Goal: Information Seeking & Learning: Stay updated

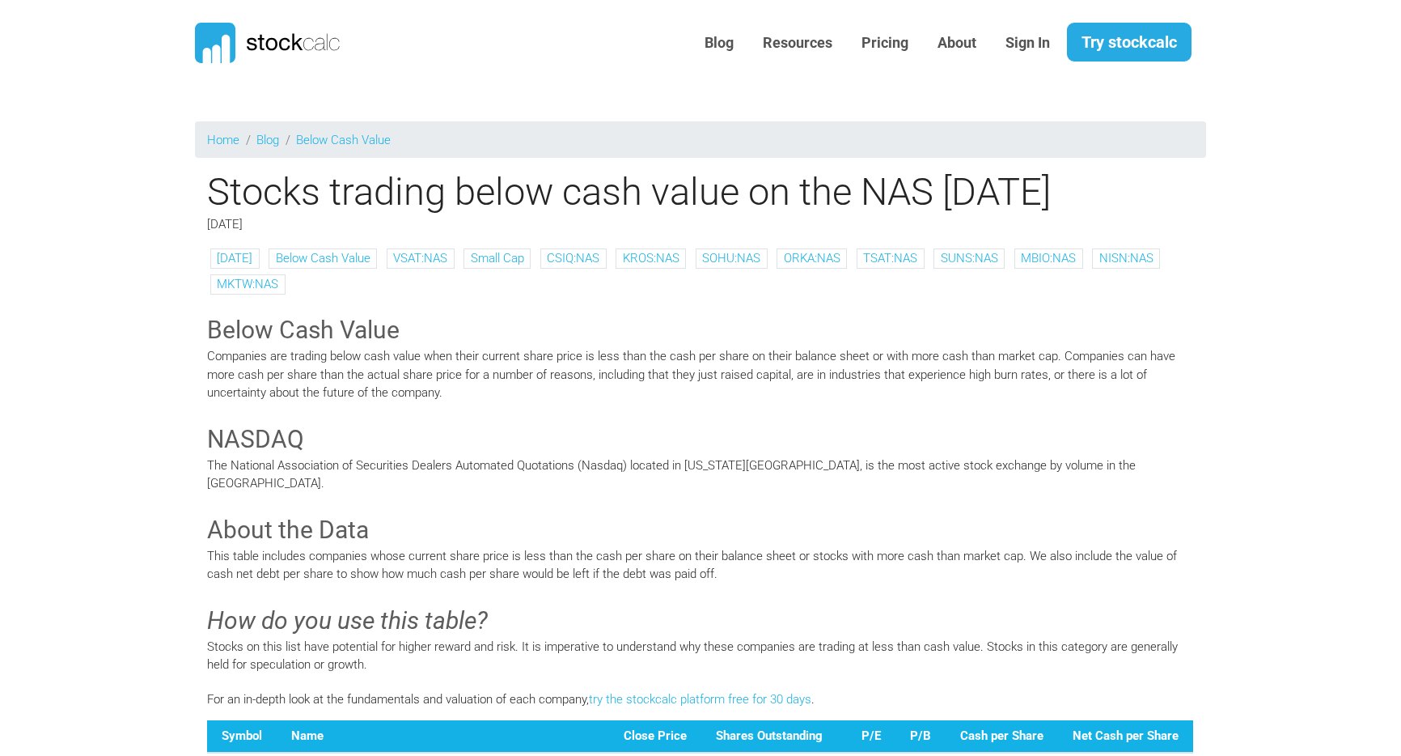
scroll to position [29, 0]
